Goal: Transaction & Acquisition: Subscribe to service/newsletter

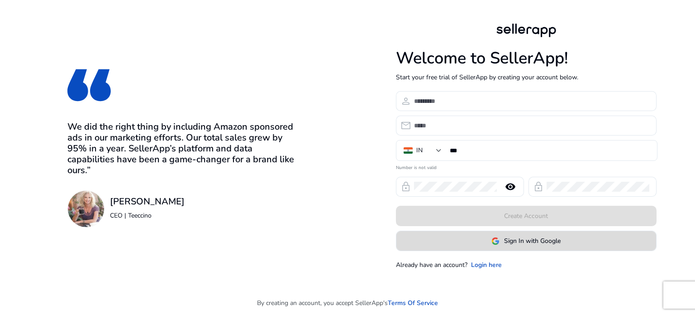
click at [523, 245] on span at bounding box center [527, 241] width 260 height 22
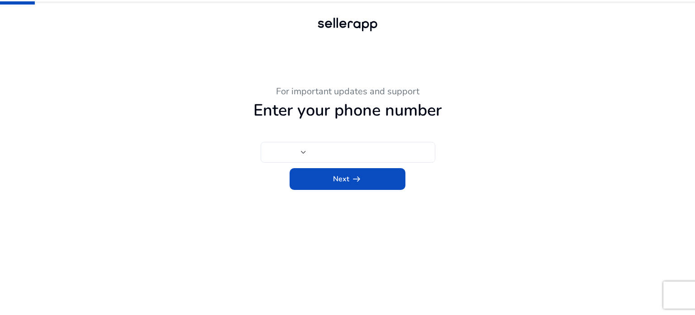
type input "***"
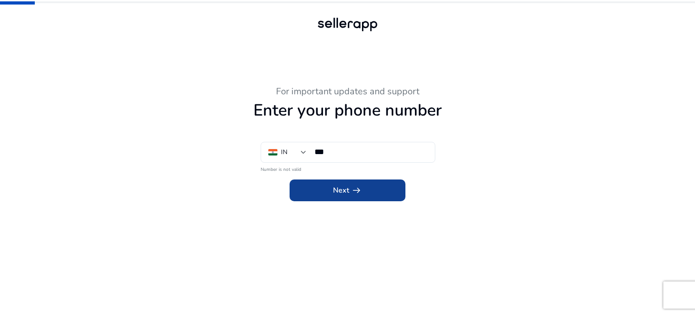
click at [327, 191] on span at bounding box center [348, 190] width 116 height 22
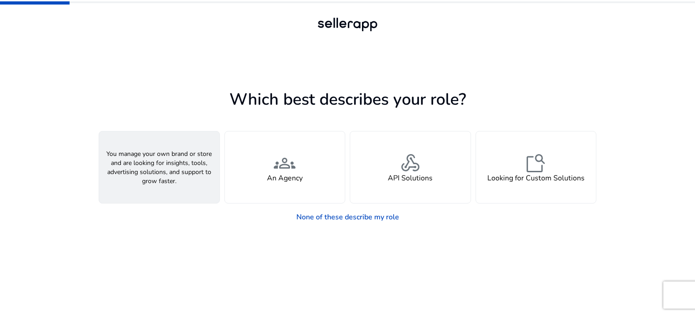
click at [165, 176] on h4 "A Seller" at bounding box center [159, 178] width 27 height 9
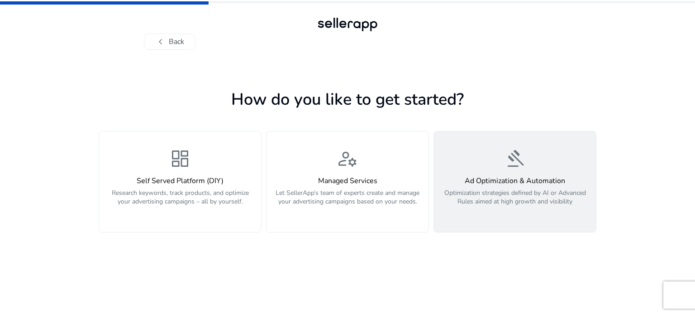
click at [491, 184] on h4 "Ad Optimization & Automation" at bounding box center [515, 181] width 151 height 9
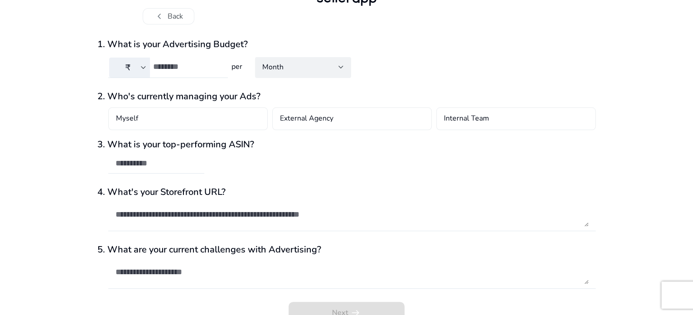
scroll to position [39, 0]
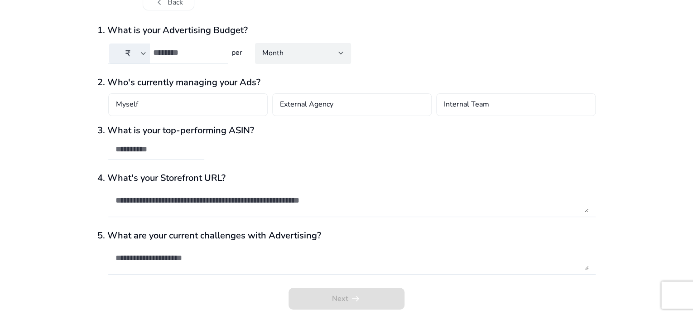
click at [268, 61] on div "Month" at bounding box center [302, 53] width 81 height 20
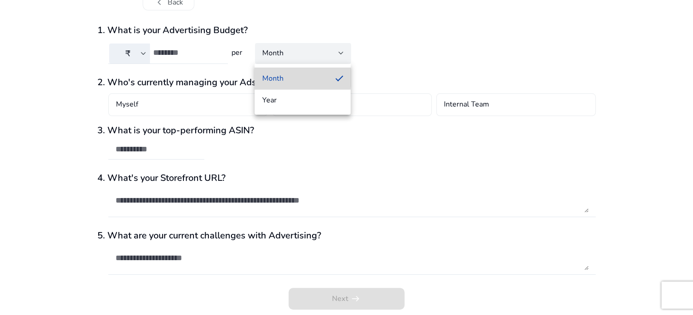
click at [271, 77] on span "Month" at bounding box center [295, 78] width 66 height 10
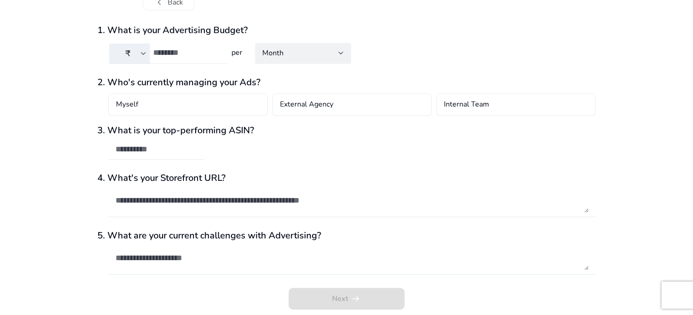
click at [193, 58] on div at bounding box center [186, 53] width 67 height 20
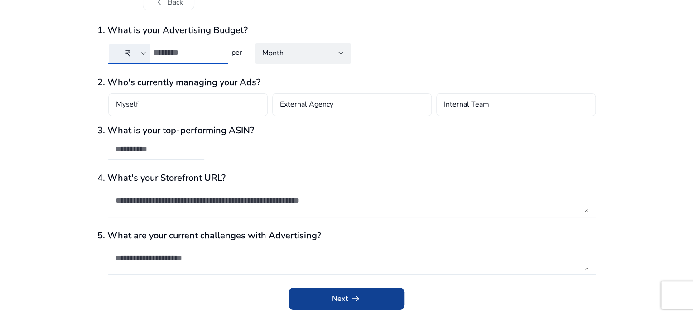
type input "****"
click at [310, 297] on span "submit" at bounding box center [346, 298] width 116 height 22
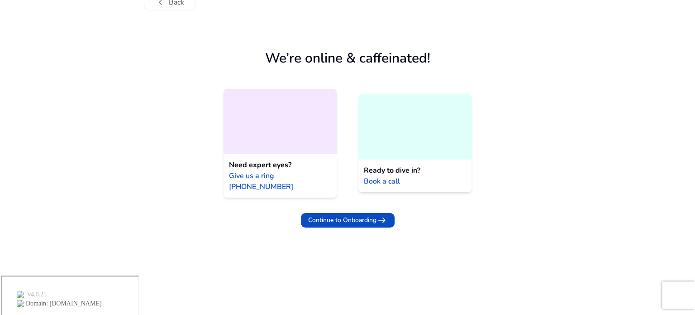
scroll to position [0, 0]
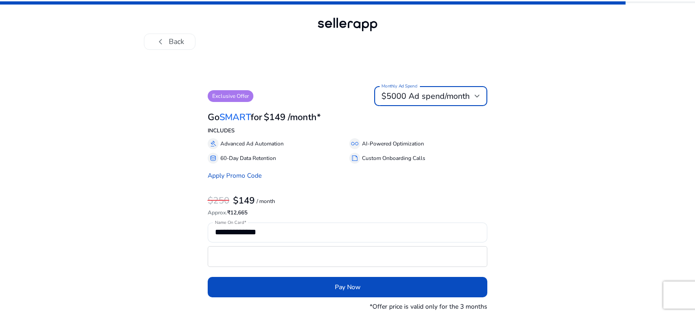
click at [467, 95] on span "$5000 Ad spend/month" at bounding box center [426, 96] width 88 height 11
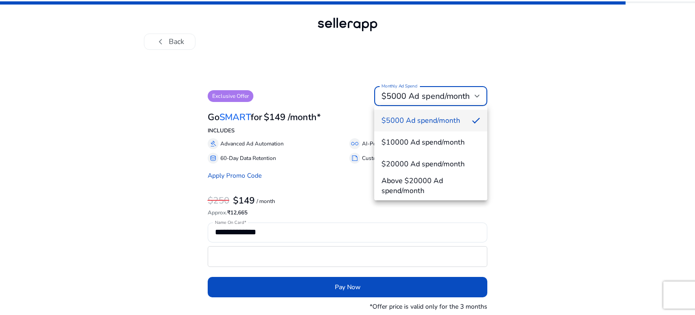
click at [516, 96] on div at bounding box center [347, 157] width 695 height 315
